Goal: Task Accomplishment & Management: Complete application form

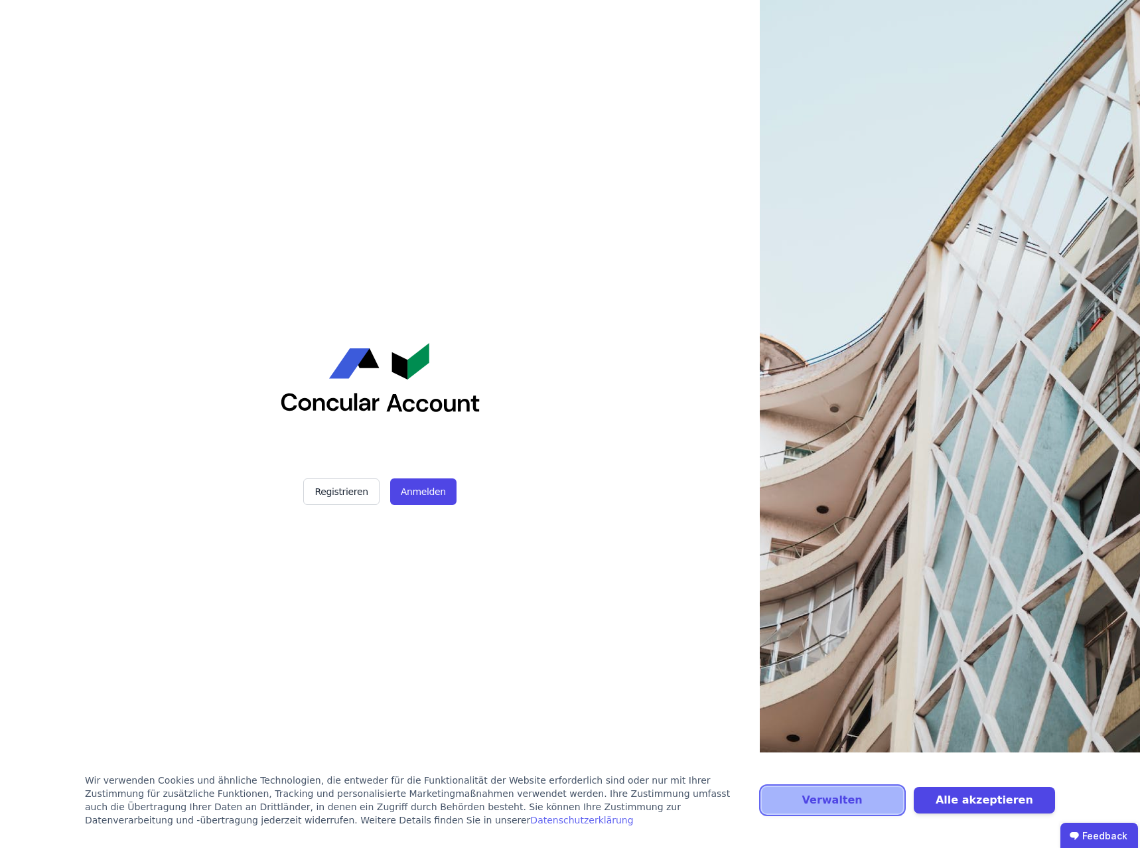
click at [848, 803] on button "Verwalten" at bounding box center [832, 800] width 141 height 27
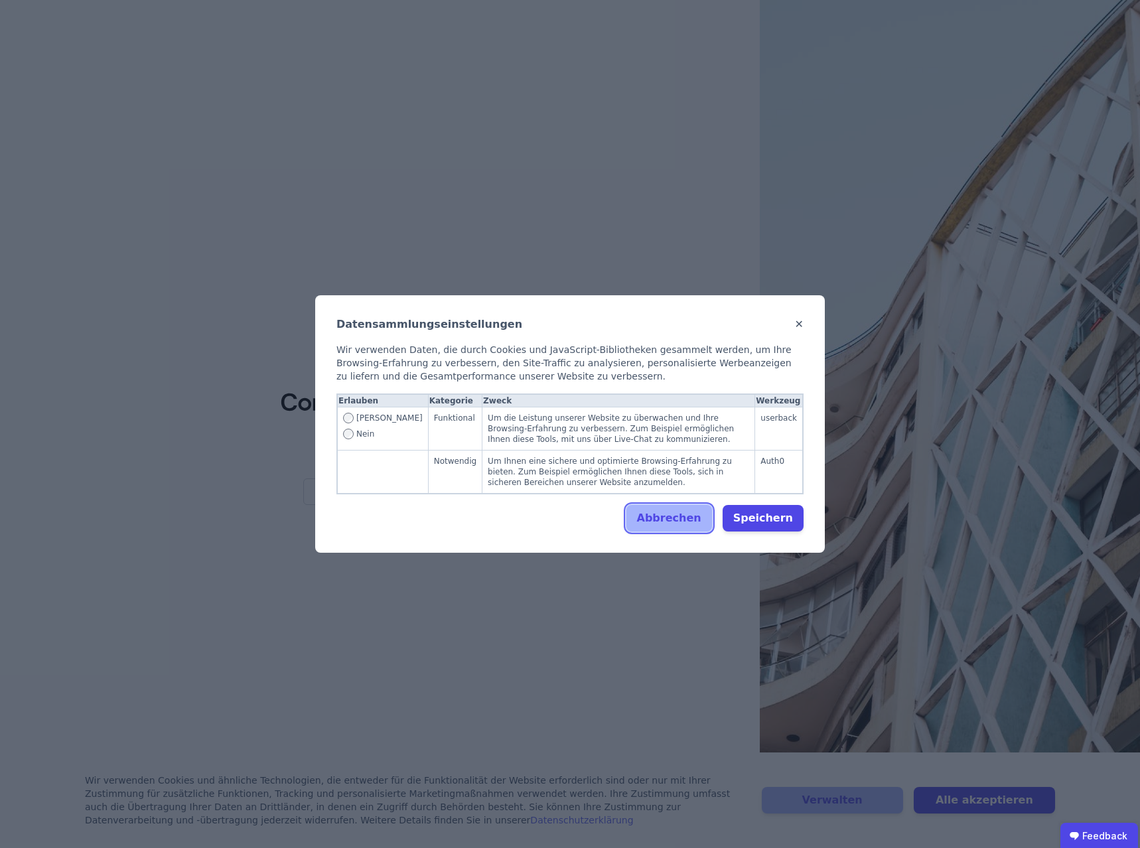
click at [679, 510] on button "Abbrechen" at bounding box center [669, 518] width 86 height 27
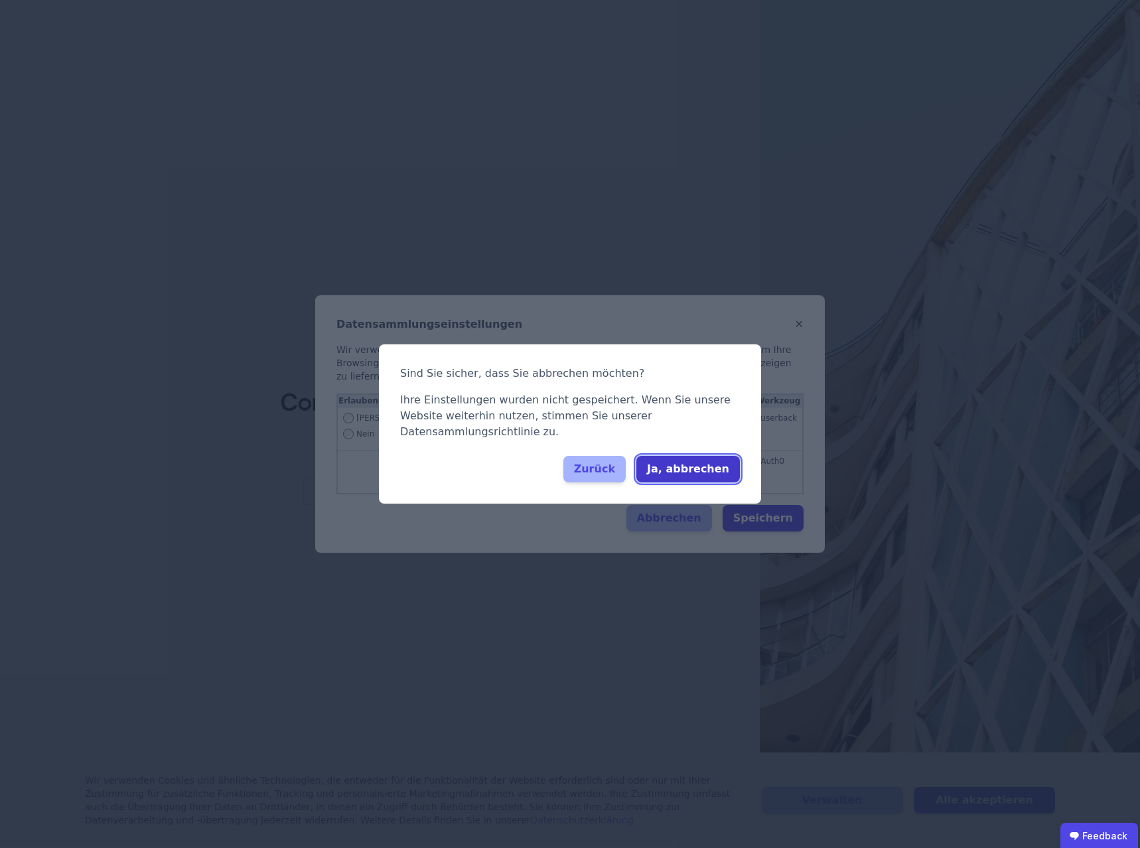
click at [686, 462] on button "Ja, abbrechen" at bounding box center [688, 469] width 104 height 27
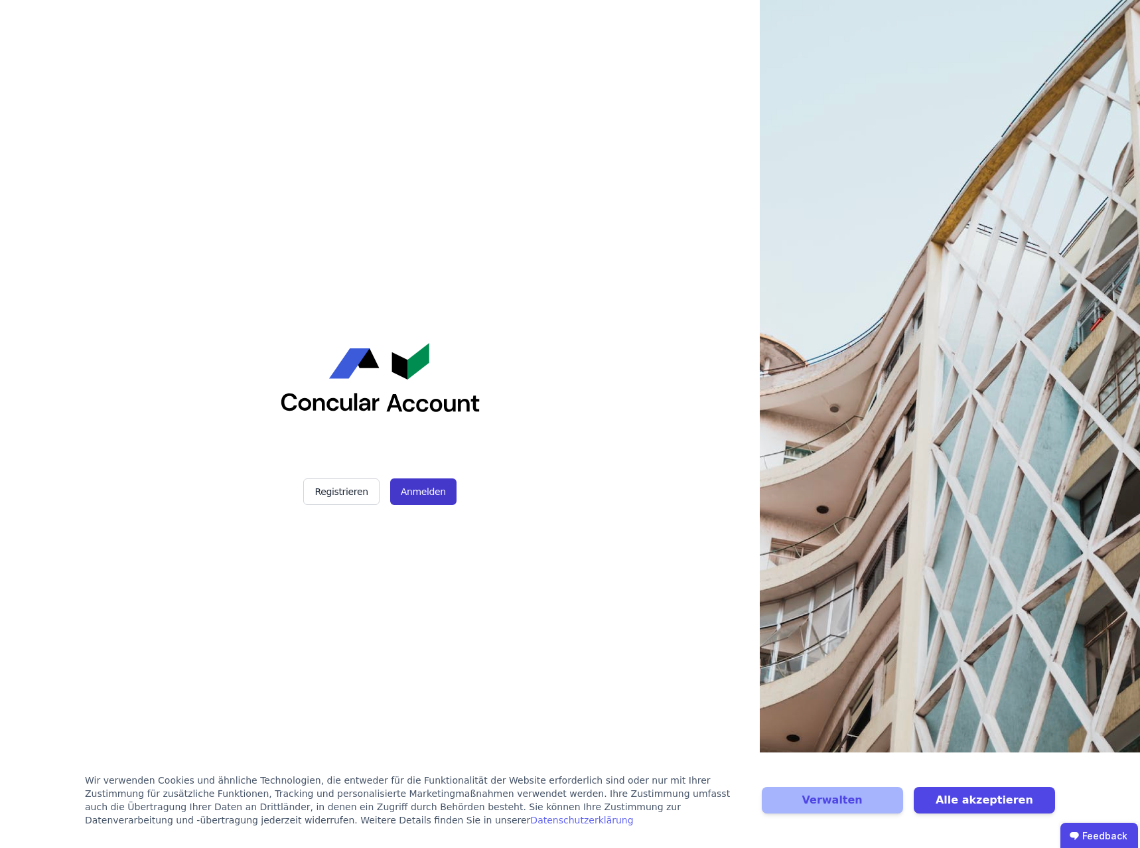
click at [415, 499] on button "Anmelden" at bounding box center [423, 491] width 66 height 27
click at [338, 483] on button "Registrieren" at bounding box center [341, 491] width 76 height 27
